Goal: Information Seeking & Learning: Find specific fact

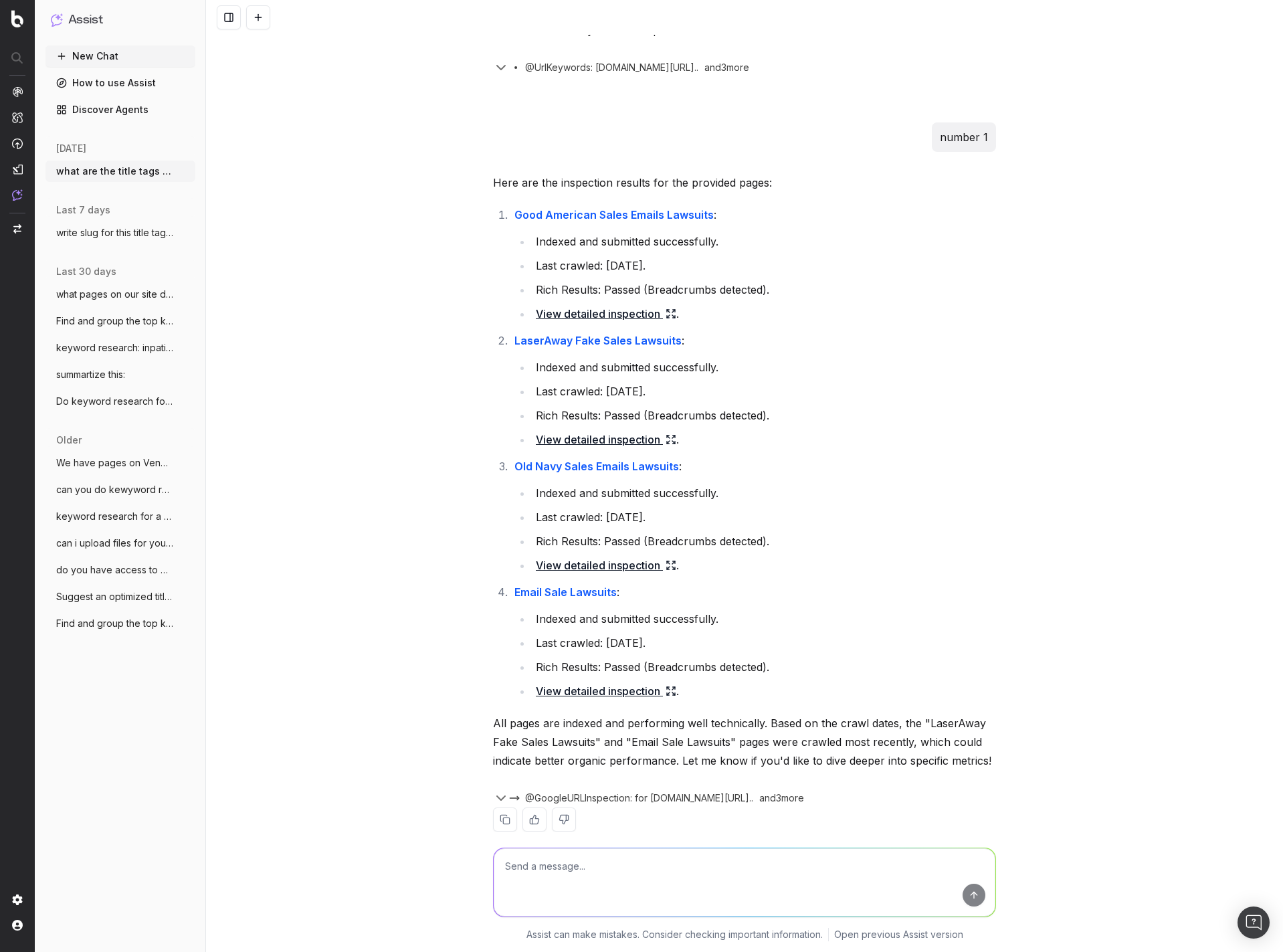
scroll to position [1277, 0]
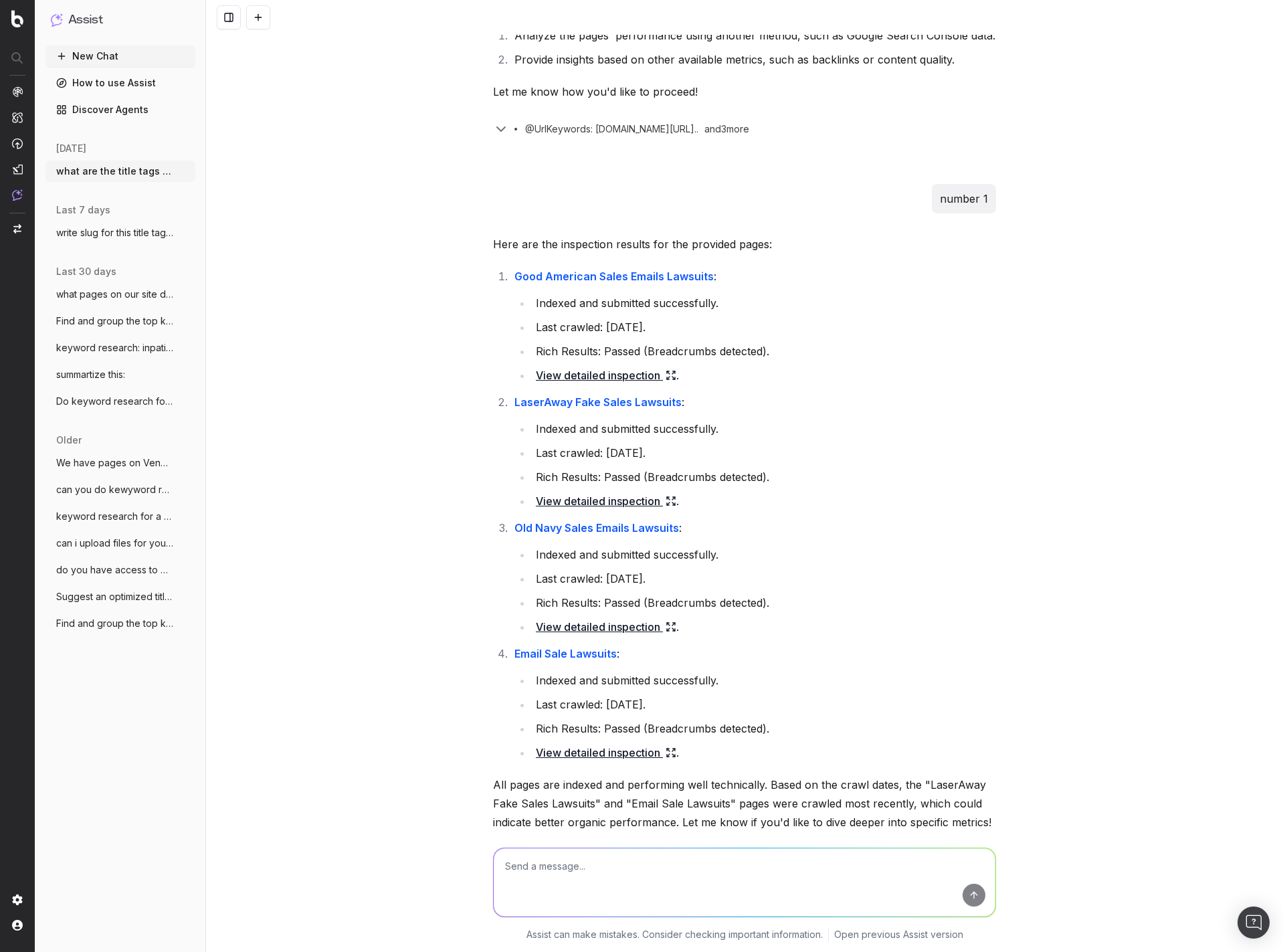
click at [666, 381] on icon at bounding box center [671, 375] width 11 height 11
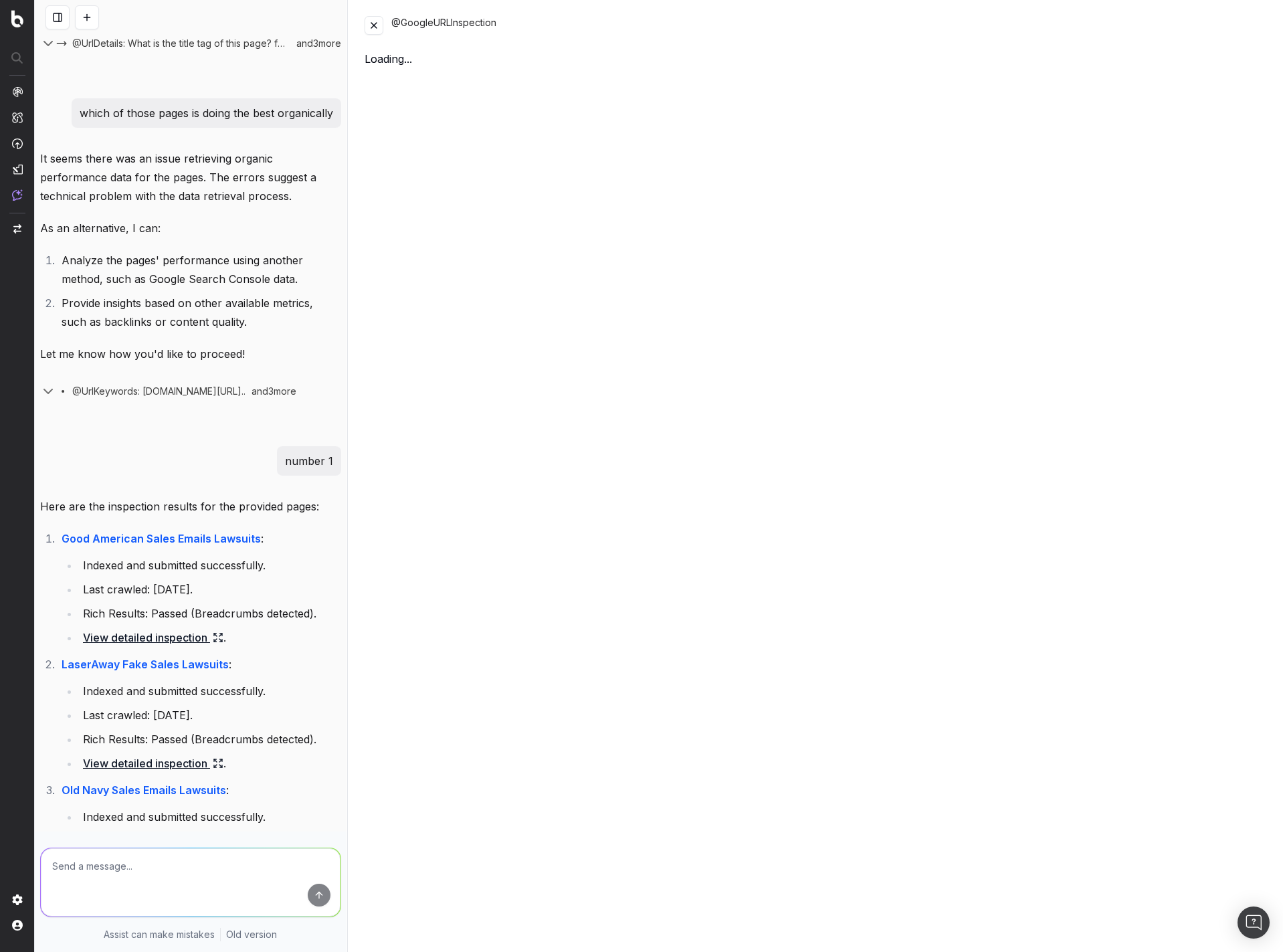
scroll to position [1558, 0]
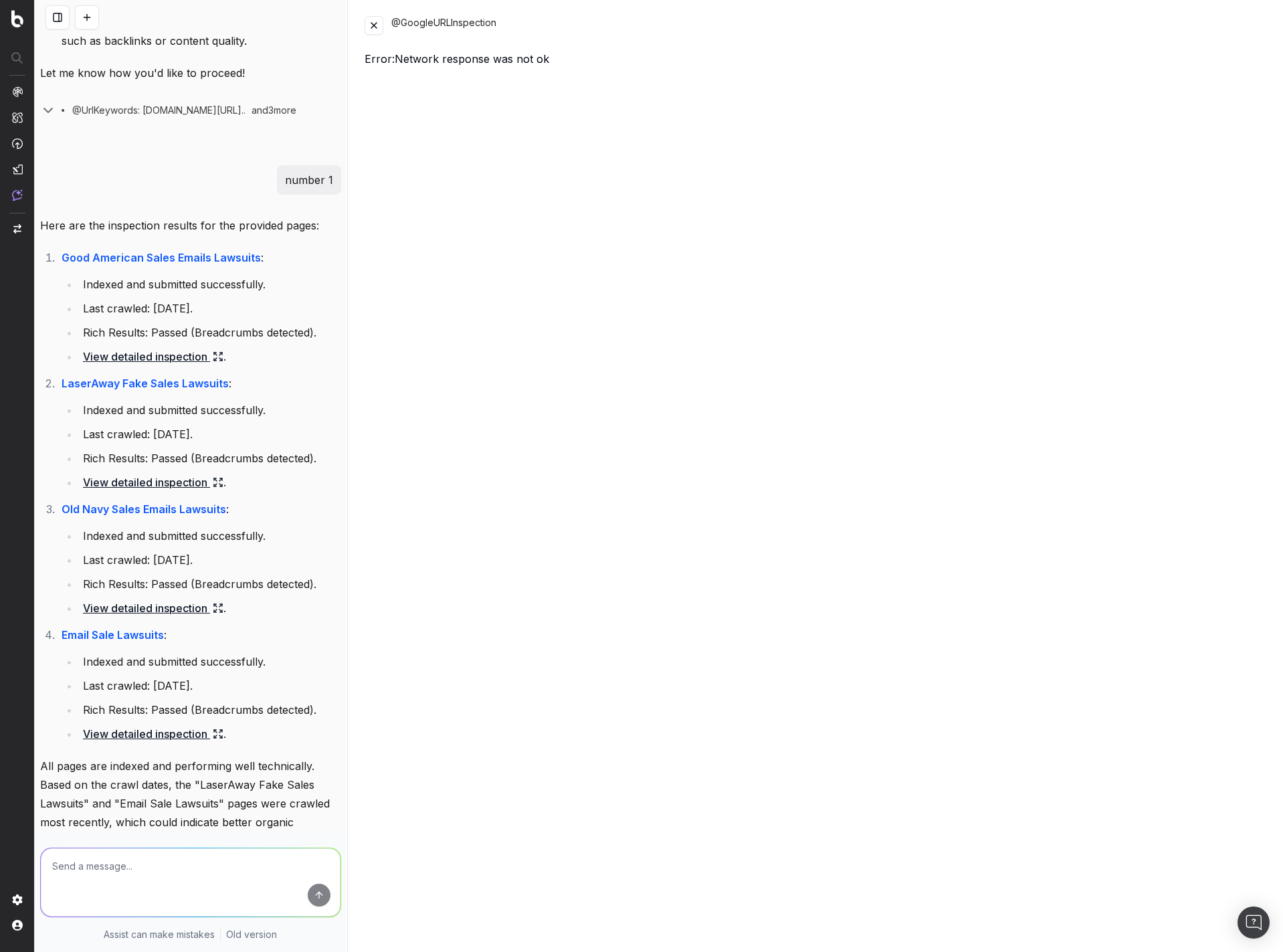
click at [216, 481] on icon at bounding box center [216, 479] width 3 height 3
click at [214, 614] on icon at bounding box center [218, 608] width 11 height 11
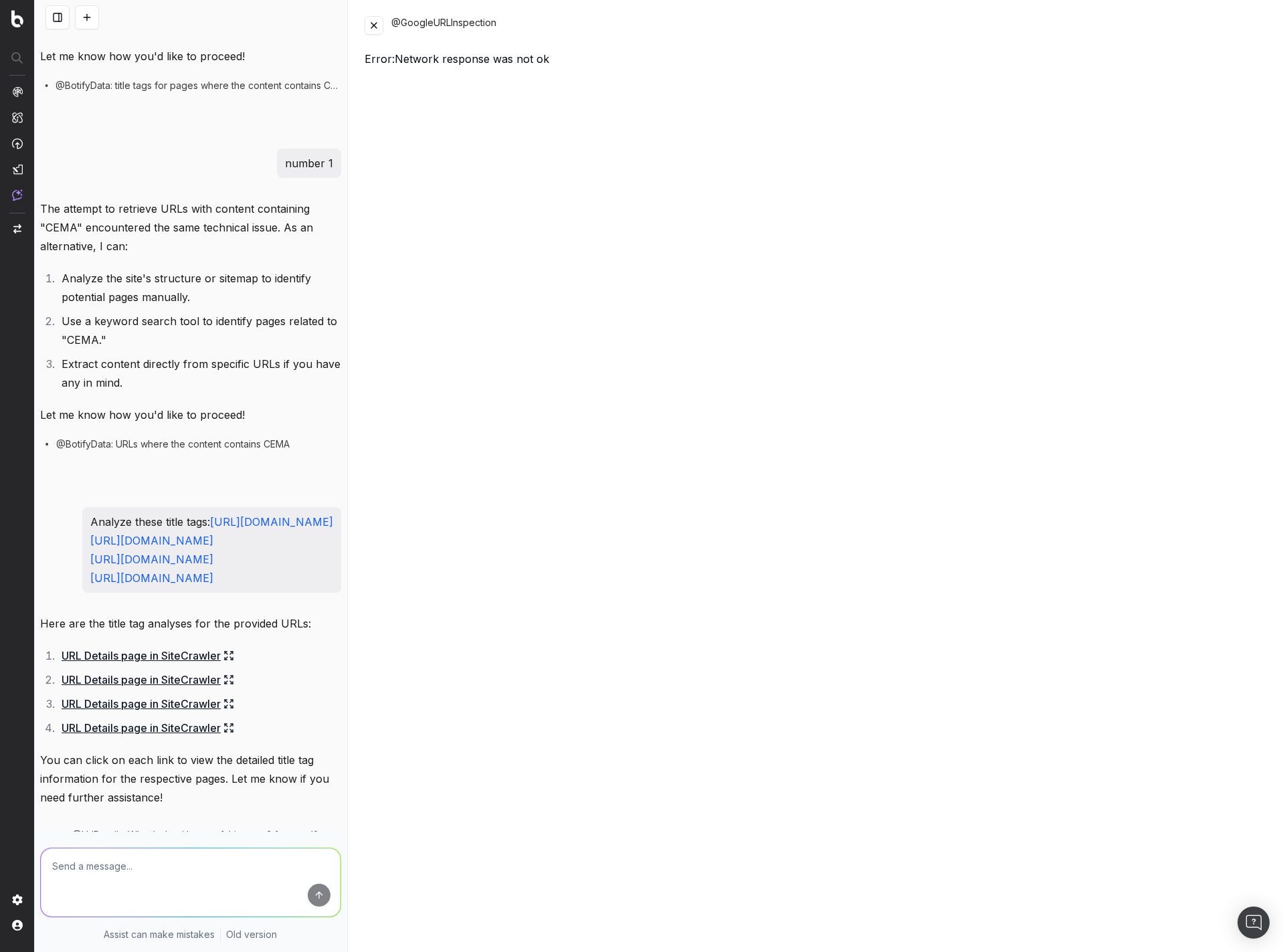
scroll to position [492, 0]
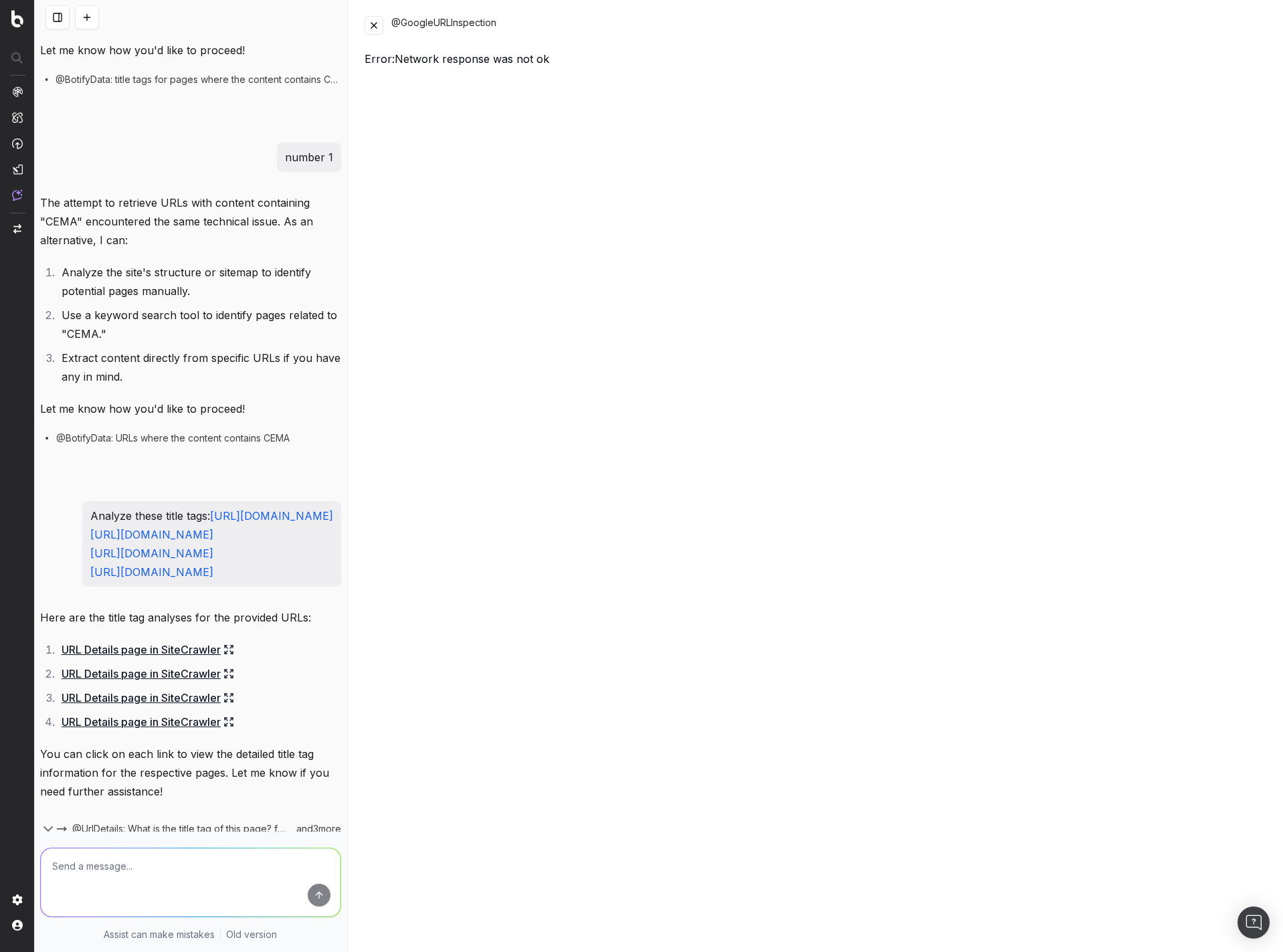
click at [235, 522] on link "[URL][DOMAIN_NAME]" at bounding box center [271, 516] width 123 height 13
click at [214, 541] on link "https://www.classaction.org/laseraway-fake-sales-lawsuits" at bounding box center [151, 534] width 123 height 13
click at [214, 560] on link "https://www.classaction.org/old-navy-sales-emails-lawsuits" at bounding box center [151, 553] width 123 height 13
click at [214, 579] on link "https://www.classaction.org/email-sale-lawsuits" at bounding box center [151, 571] width 123 height 13
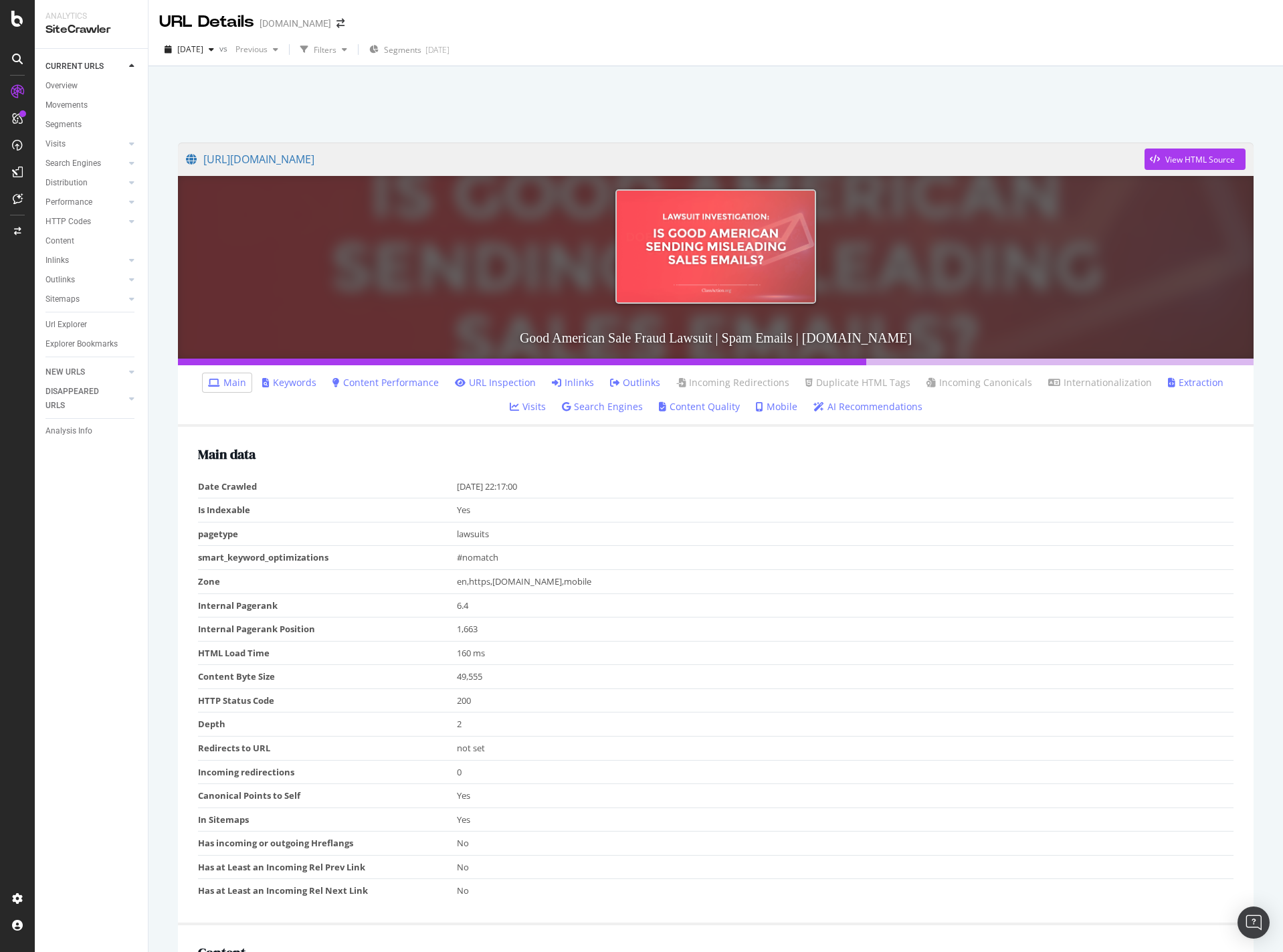
scroll to position [511, 0]
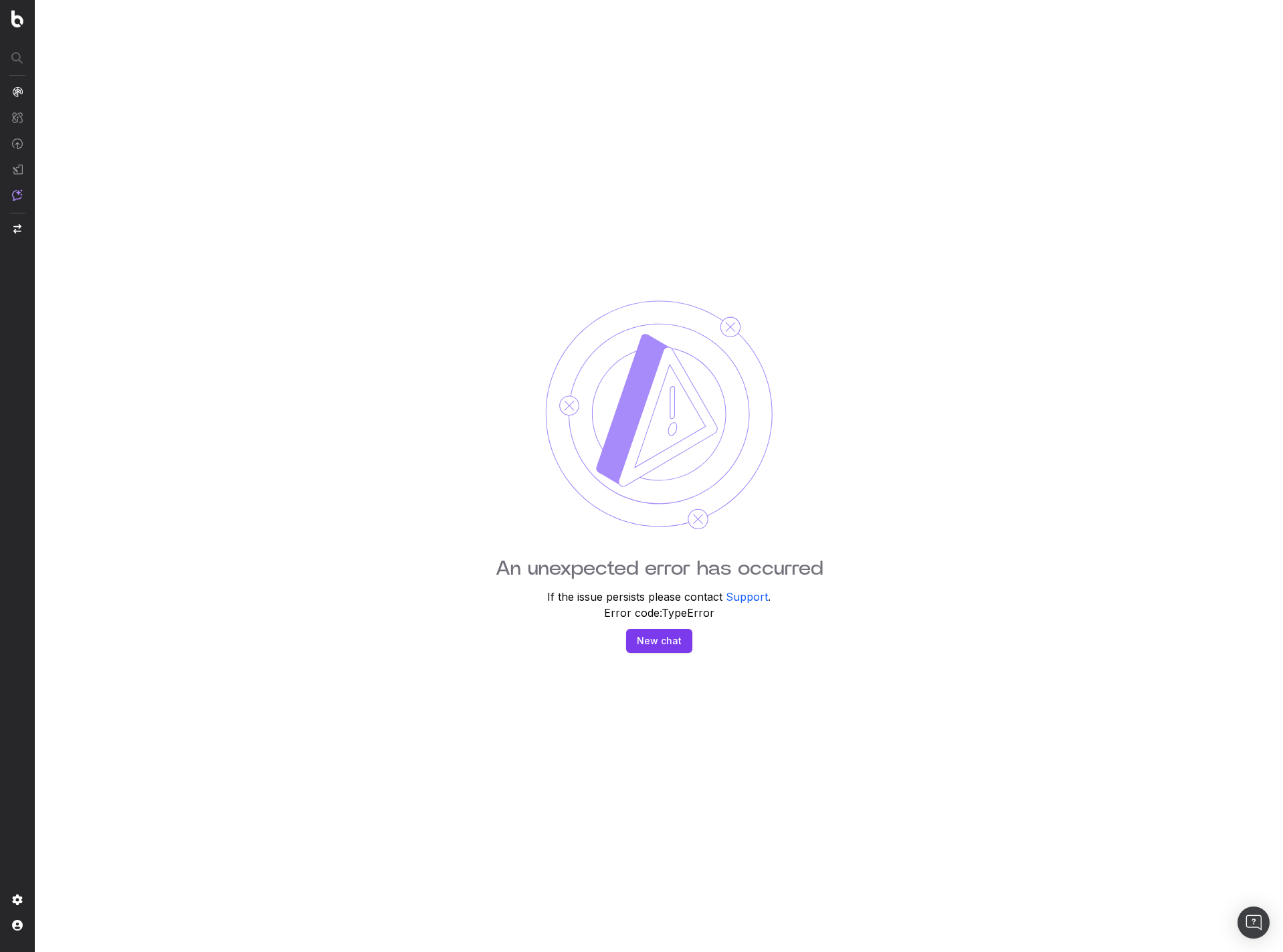
click at [880, 523] on div "An unexpected error has occurred If the issue persists please contact Support .…" at bounding box center [659, 476] width 1248 height 952
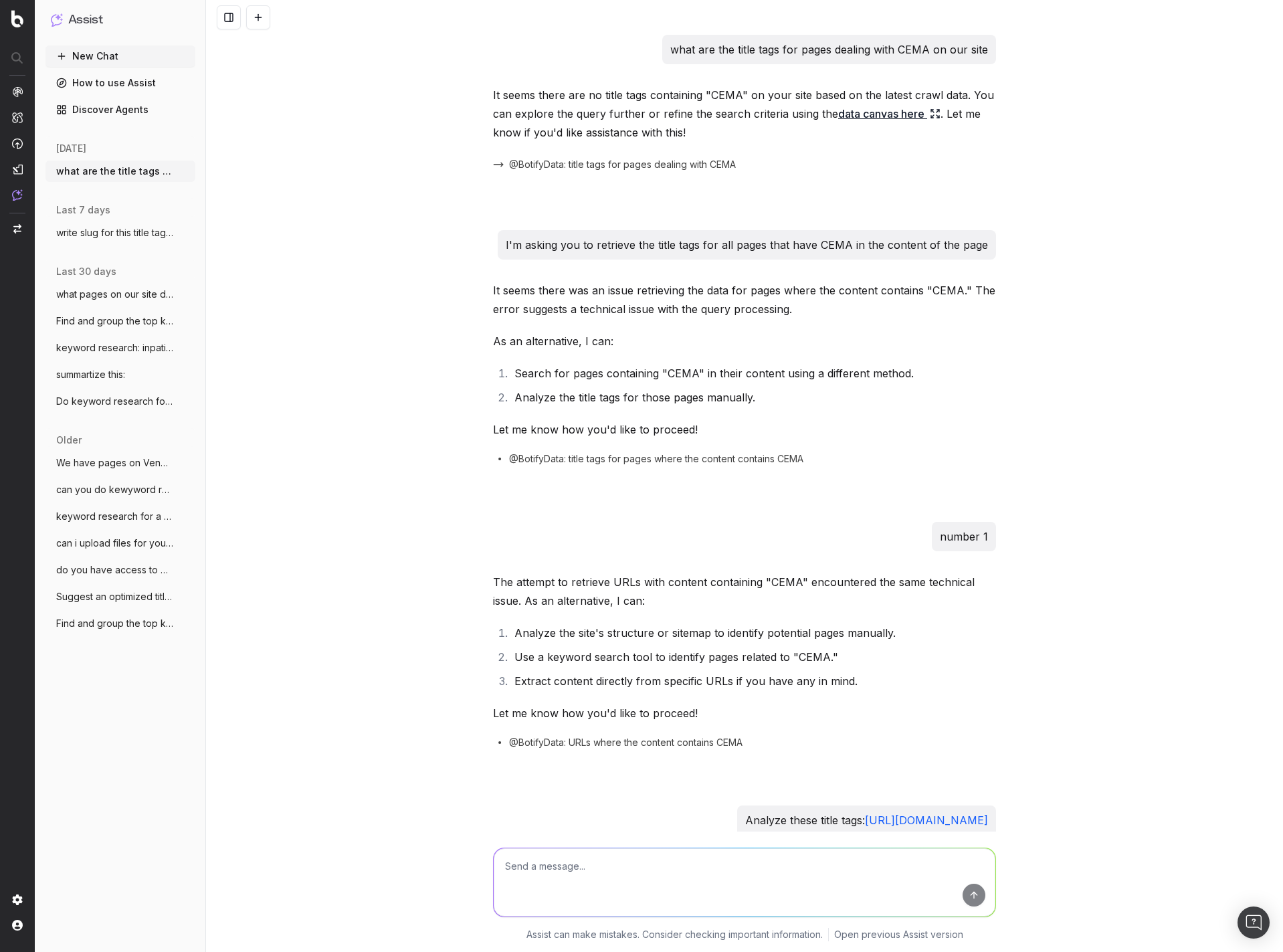
scroll to position [2512, 0]
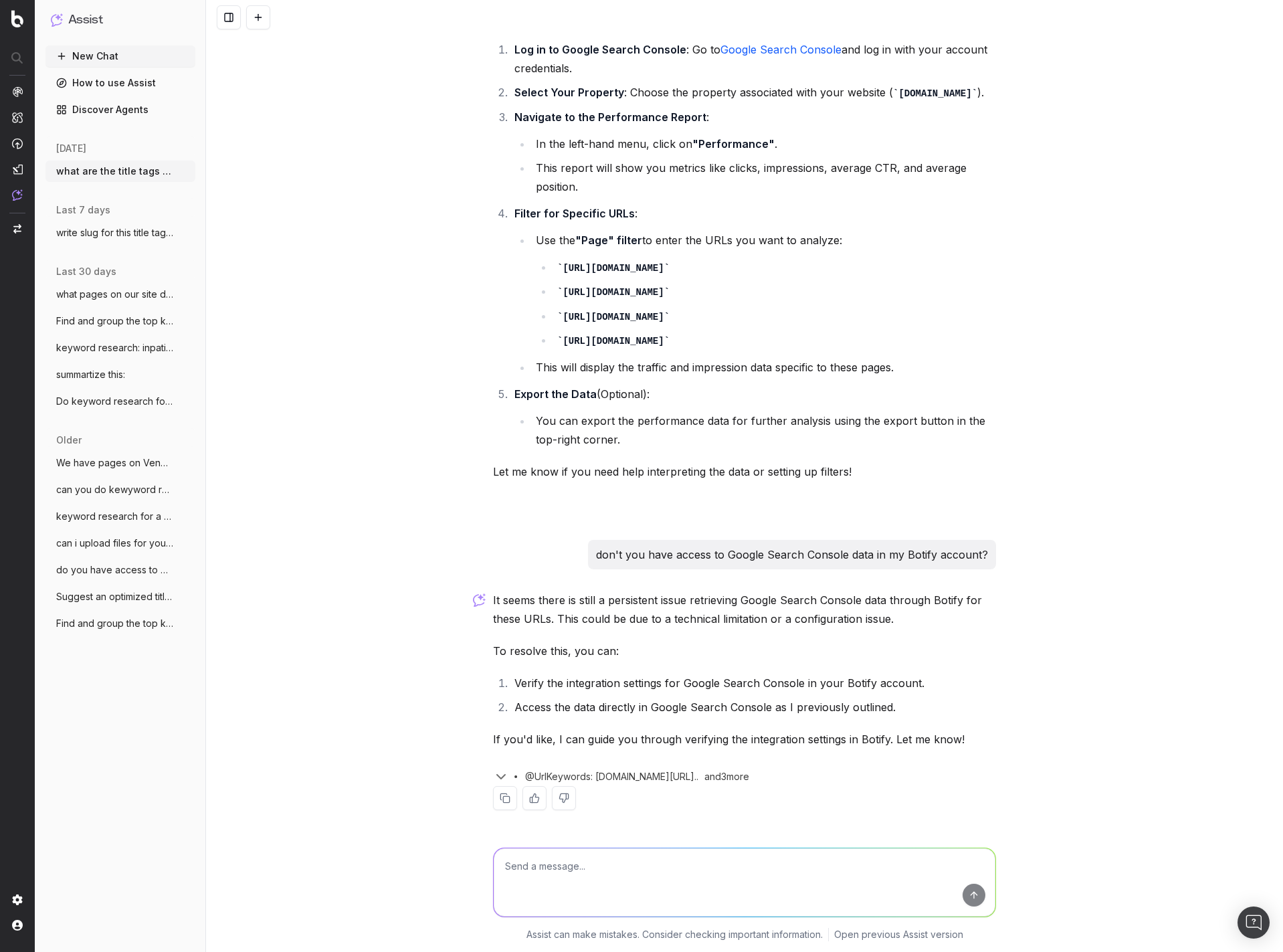
click at [1172, 577] on div "what are the title tags for pages dealing with CEMA on our site It seems there …" at bounding box center [745, 476] width 1077 height 952
click at [1106, 339] on div "what are the title tags for pages dealing with CEMA on our site It seems there …" at bounding box center [745, 476] width 1077 height 952
